Goal: Transaction & Acquisition: Book appointment/travel/reservation

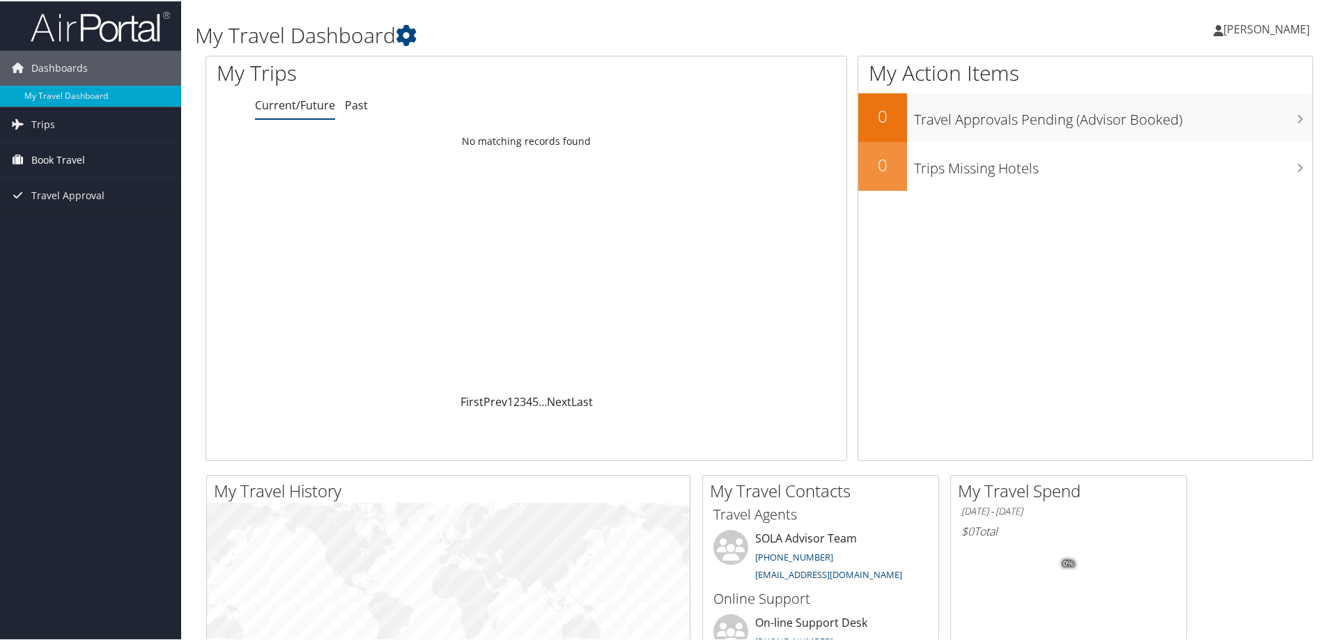
click at [43, 159] on span "Book Travel" at bounding box center [58, 158] width 54 height 35
click at [43, 212] on link "Book/Manage Online Trips" at bounding box center [90, 207] width 181 height 21
